Goal: Task Accomplishment & Management: Manage account settings

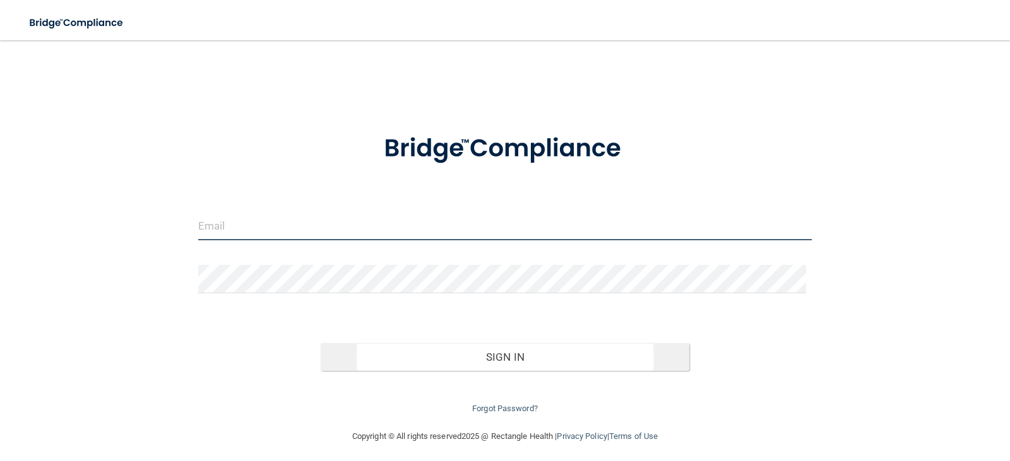
type input "[PERSON_NAME][EMAIL_ADDRESS][DOMAIN_NAME]"
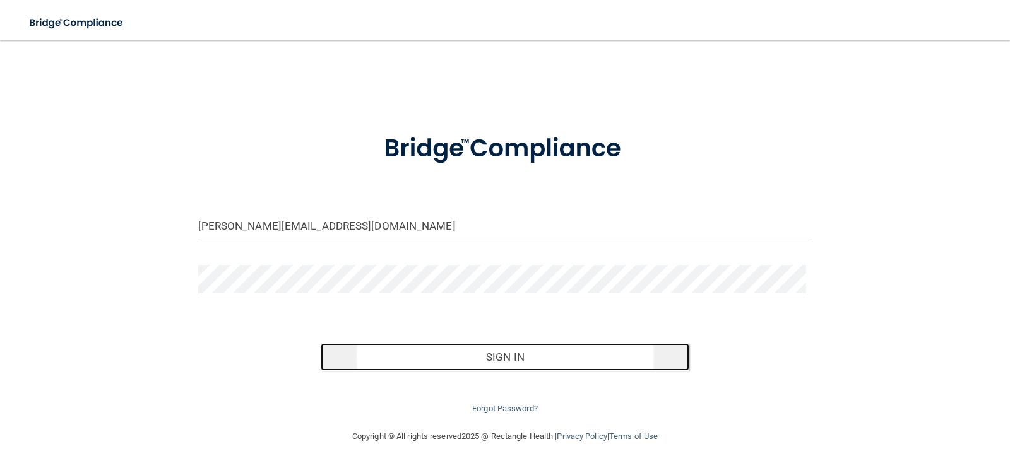
click at [497, 354] on button "Sign In" at bounding box center [505, 357] width 369 height 28
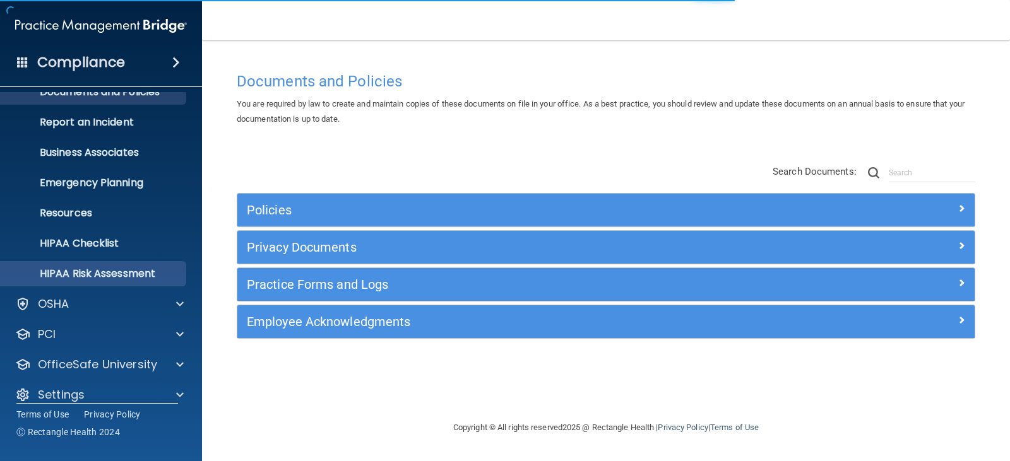
scroll to position [62, 0]
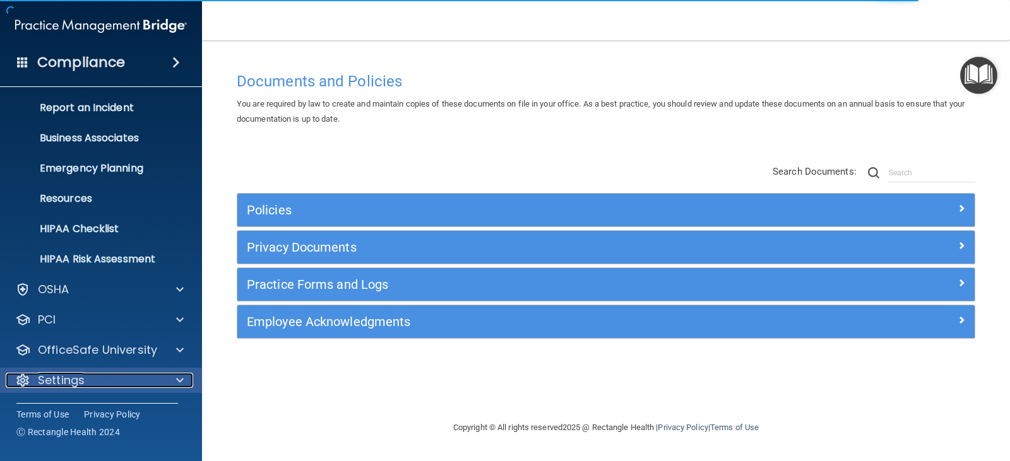
click at [179, 380] on span at bounding box center [180, 380] width 8 height 15
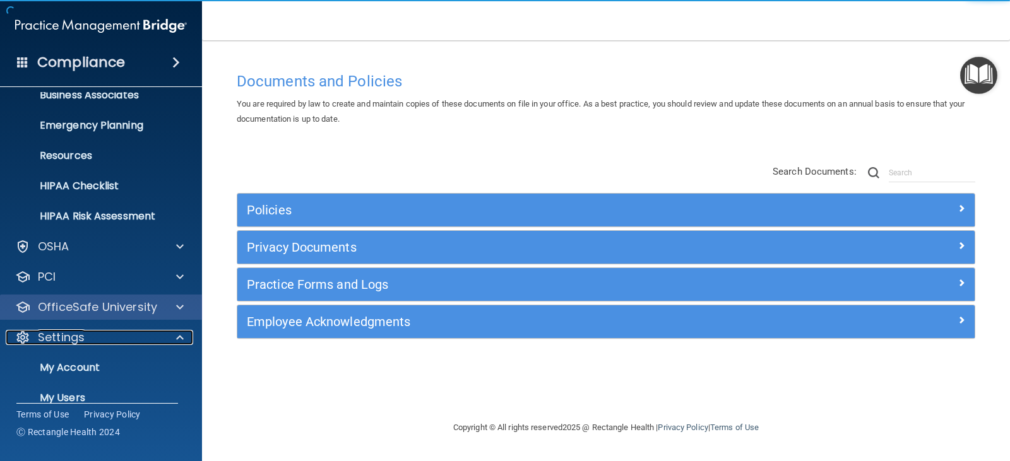
scroll to position [184, 0]
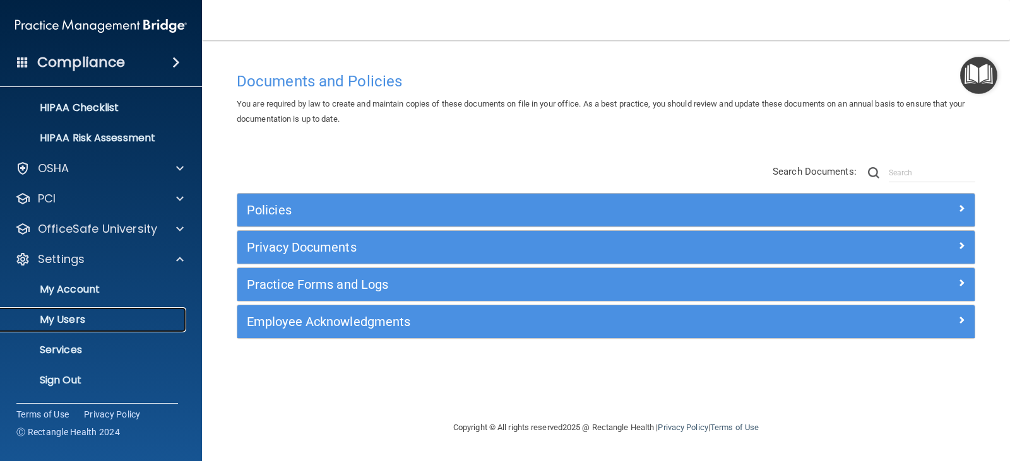
click at [146, 321] on p "My Users" at bounding box center [94, 320] width 172 height 13
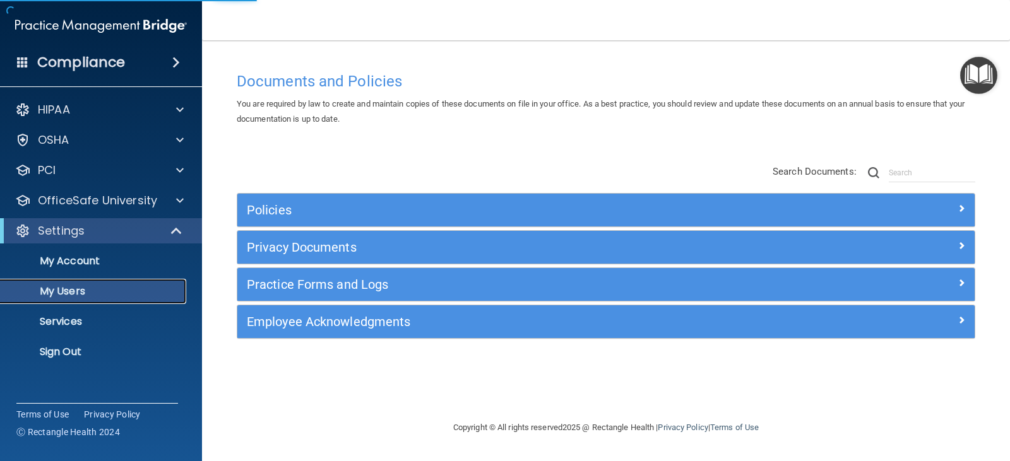
select select "20"
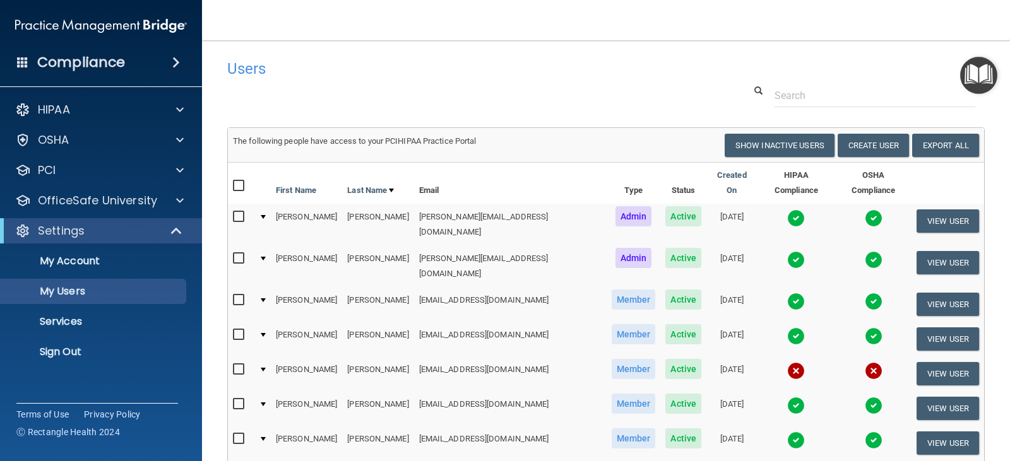
click at [239, 365] on input "checkbox" at bounding box center [240, 370] width 15 height 10
checkbox input "true"
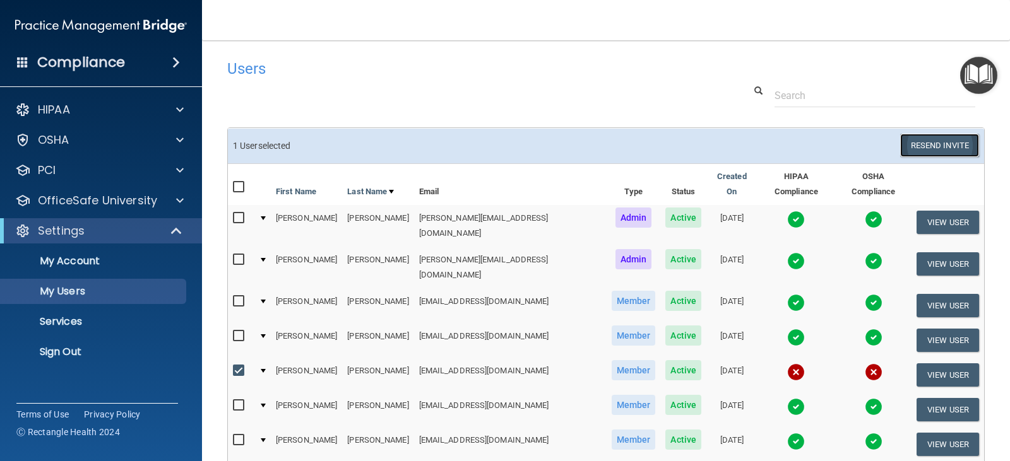
click at [923, 149] on button "Resend Invite" at bounding box center [939, 145] width 79 height 23
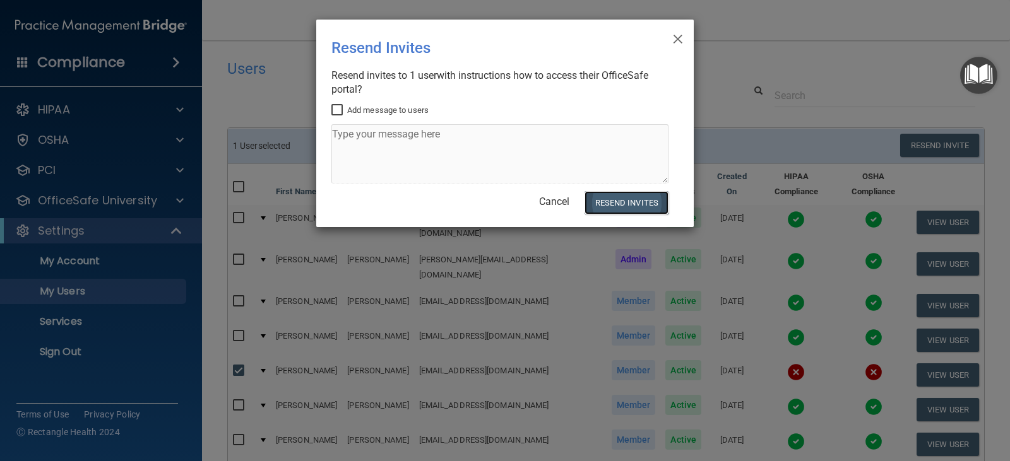
click at [615, 204] on button "Resend Invites" at bounding box center [627, 202] width 84 height 23
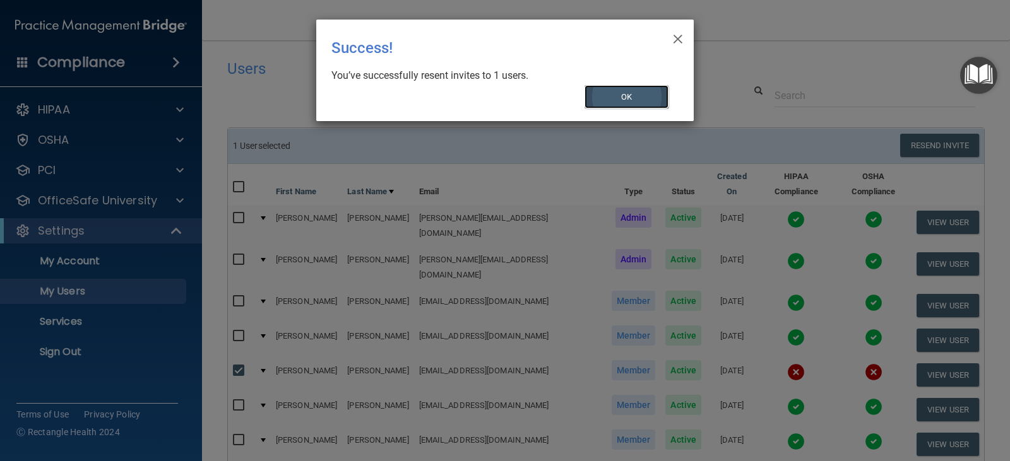
click at [639, 105] on button "OK" at bounding box center [627, 96] width 85 height 23
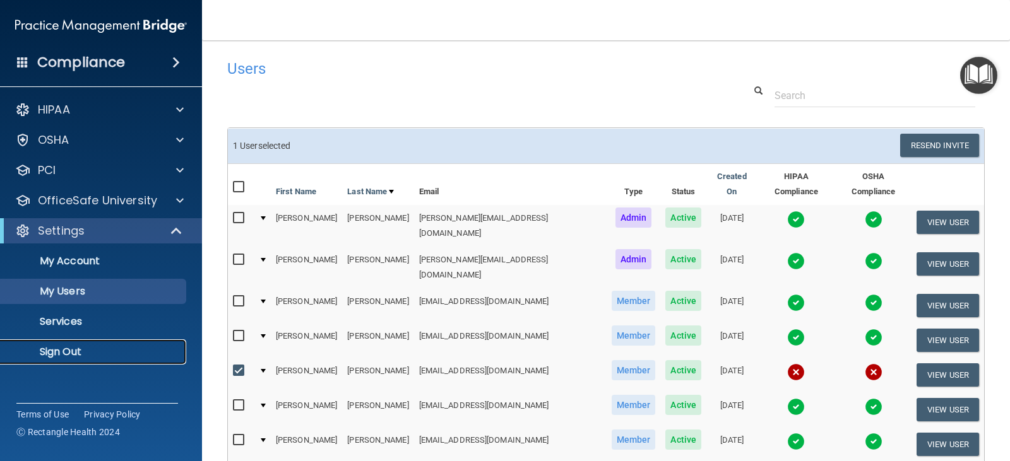
click at [72, 352] on p "Sign Out" at bounding box center [94, 352] width 172 height 13
